Goal: Register for event/course

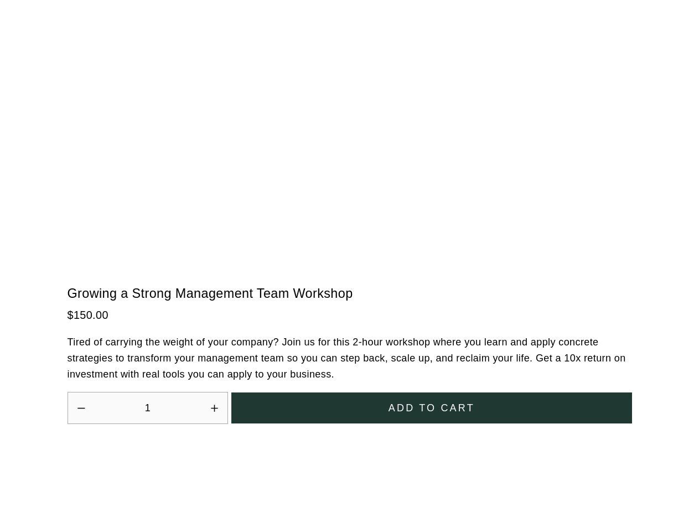
scroll to position [3062, 0]
